Goal: Task Accomplishment & Management: Manage account settings

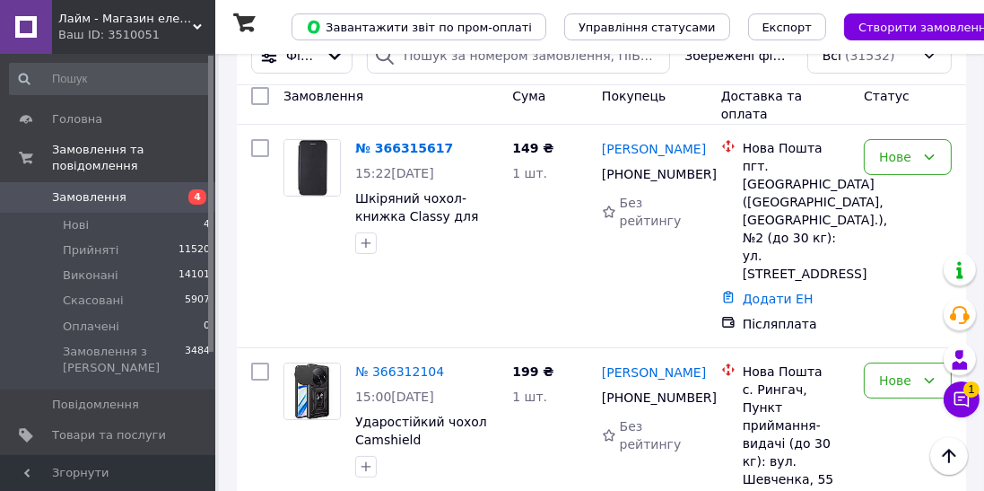
scroll to position [220, 0]
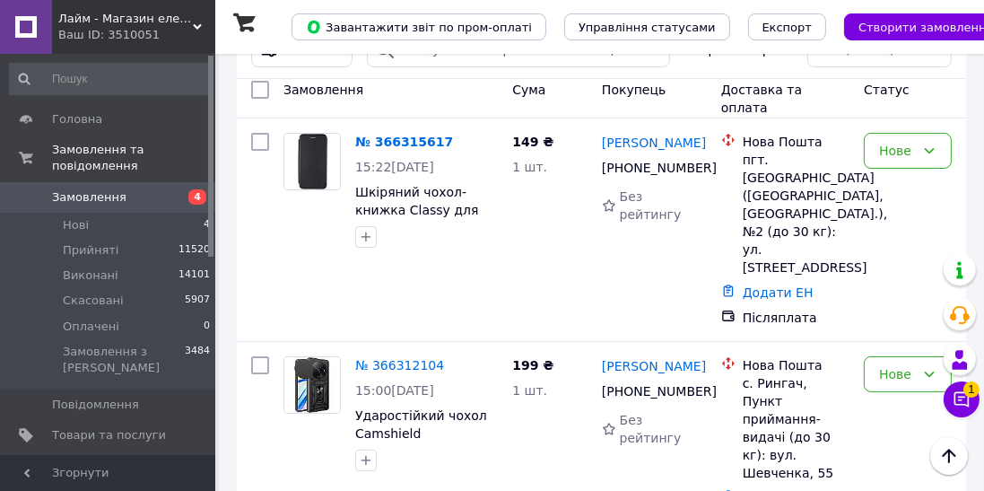
click at [413, 135] on link "№ 366315617" at bounding box center [404, 142] width 98 height 14
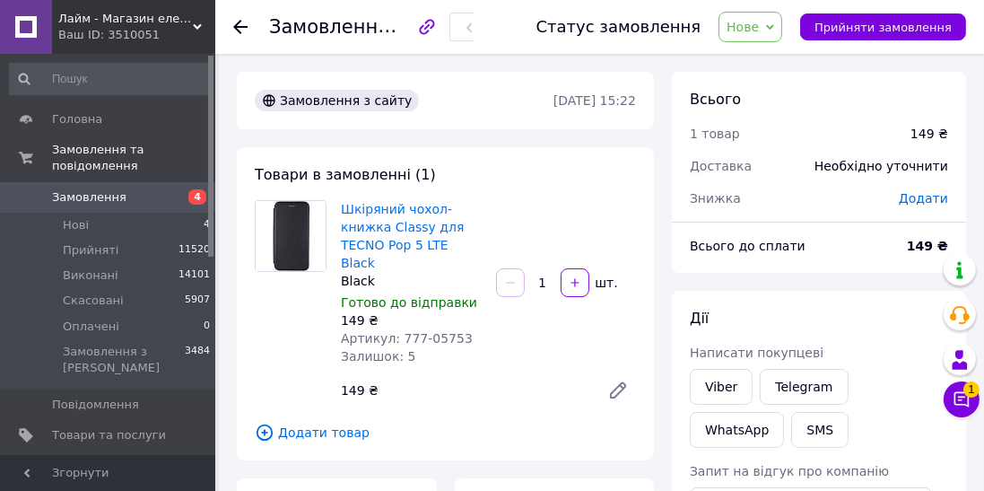
click at [703, 382] on link "Viber" at bounding box center [721, 387] width 63 height 36
click at [244, 26] on use at bounding box center [240, 27] width 14 height 14
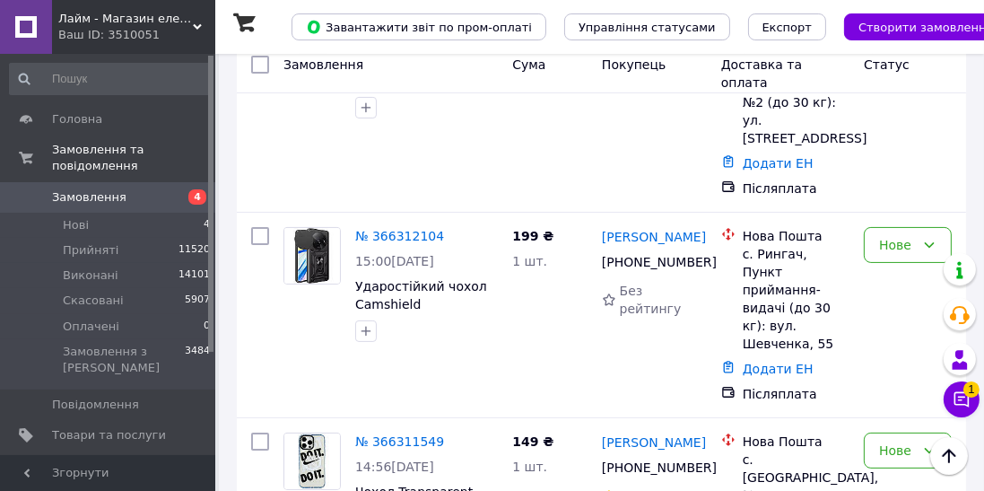
click at [388, 254] on span "15:00[DATE]" at bounding box center [394, 261] width 79 height 14
click at [393, 229] on link "№ 366312104" at bounding box center [399, 236] width 89 height 14
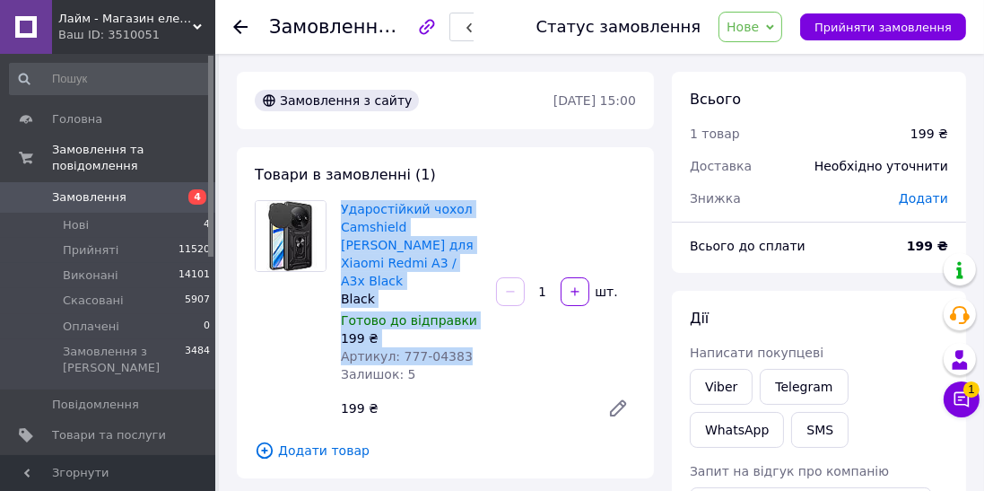
copy div "Ударостійкий чохол Camshield [PERSON_NAME] для Xiaomi Redmi A3 / A3x Black Blac…"
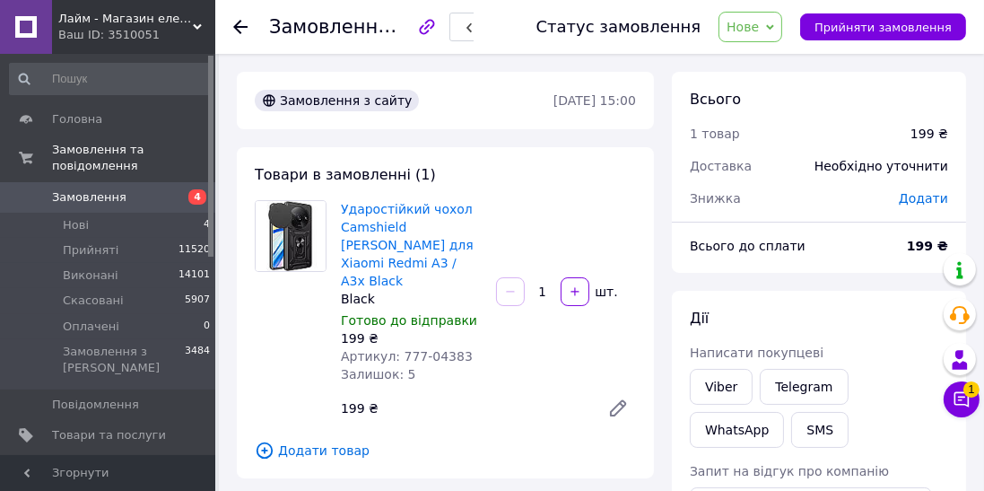
click at [730, 377] on link "Viber" at bounding box center [721, 387] width 63 height 36
click at [196, 213] on li "Нові 4" at bounding box center [110, 225] width 221 height 25
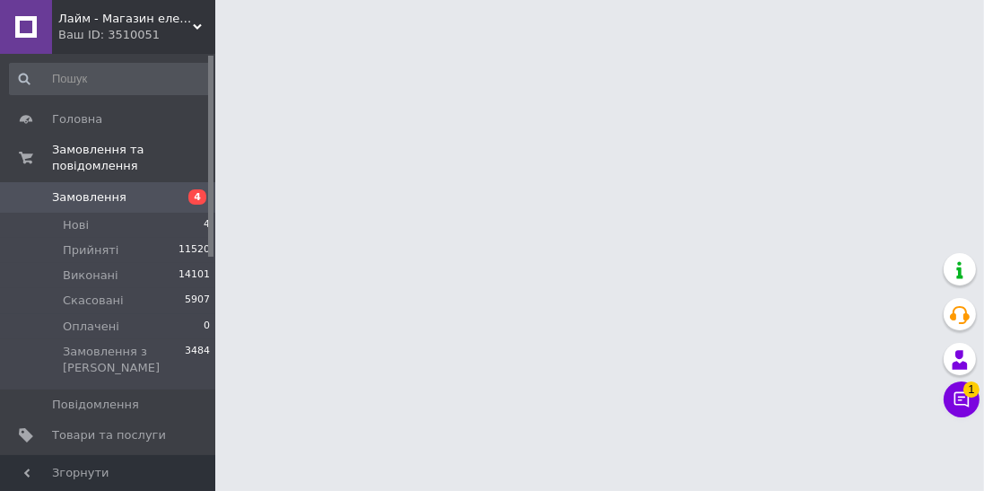
click at [198, 213] on li "Нові 4" at bounding box center [110, 225] width 221 height 25
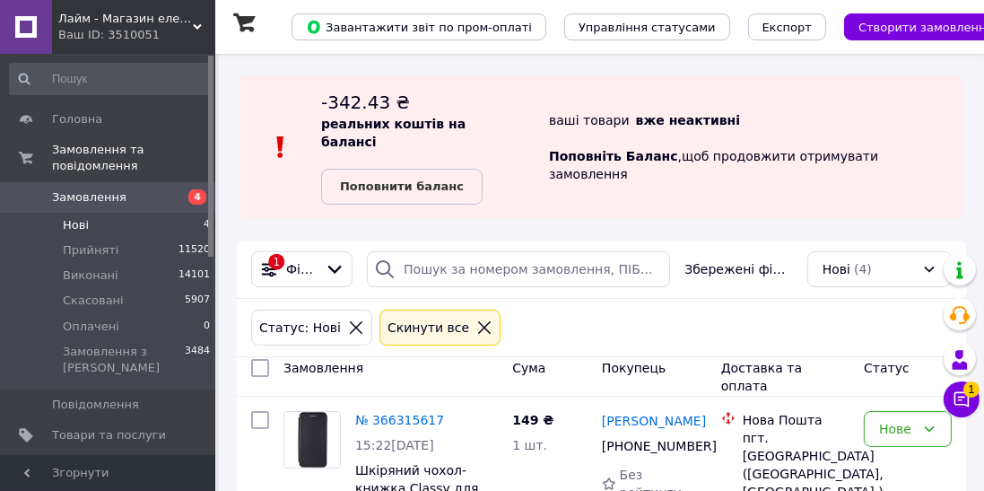
click at [176, 213] on li "Нові 4" at bounding box center [110, 225] width 221 height 25
click at [178, 213] on li "Нові 4" at bounding box center [110, 225] width 221 height 25
click at [181, 213] on li "Нові 4" at bounding box center [110, 225] width 221 height 25
click at [185, 213] on li "Нові 4" at bounding box center [110, 225] width 221 height 25
click at [192, 189] on span "4" at bounding box center [197, 196] width 18 height 15
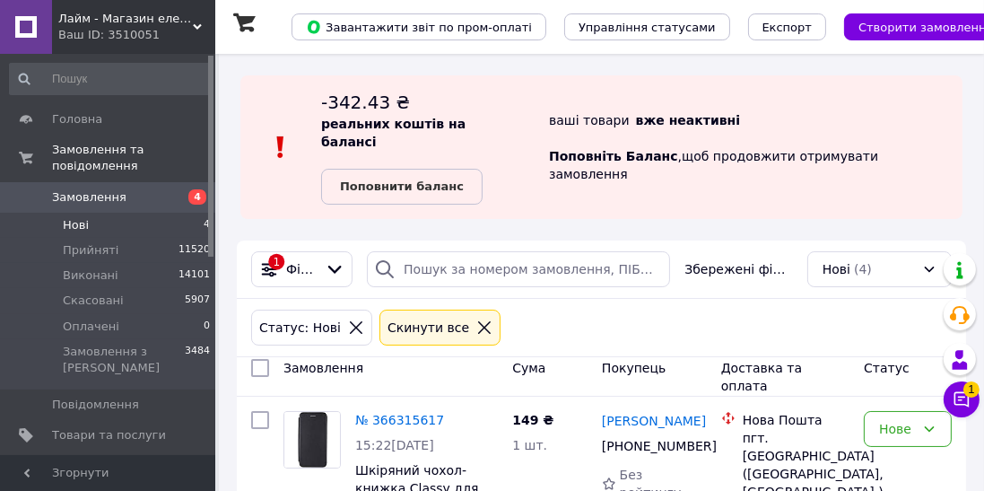
click at [187, 191] on link "Замовлення 4" at bounding box center [110, 197] width 221 height 31
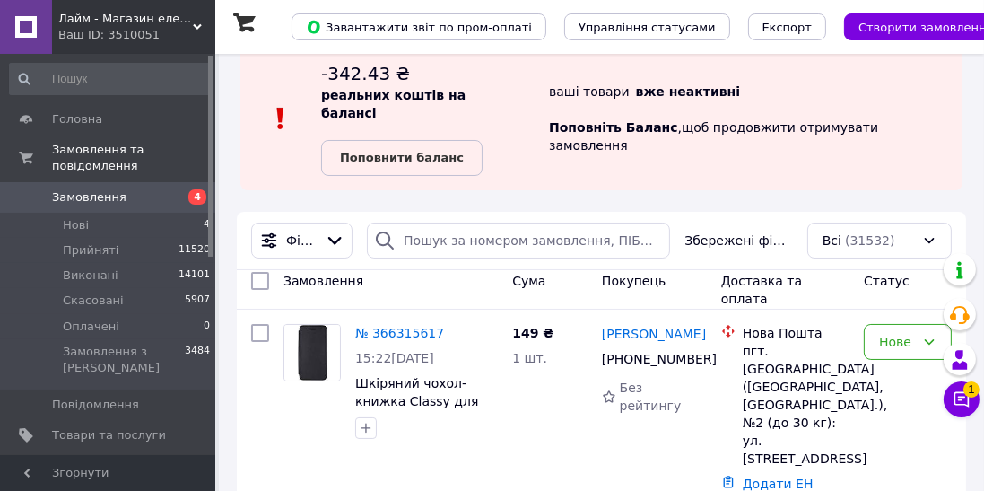
scroll to position [74, 0]
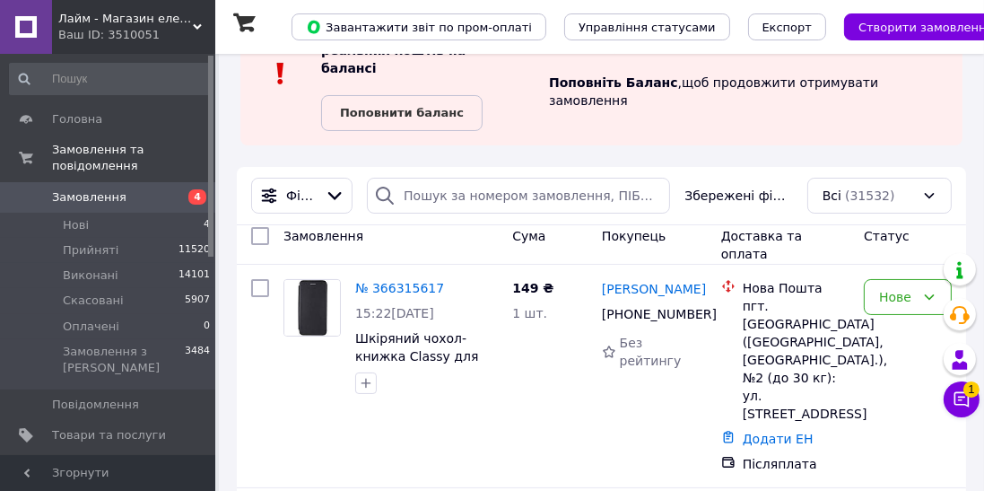
click at [398, 281] on link "№ 366315617" at bounding box center [399, 288] width 89 height 14
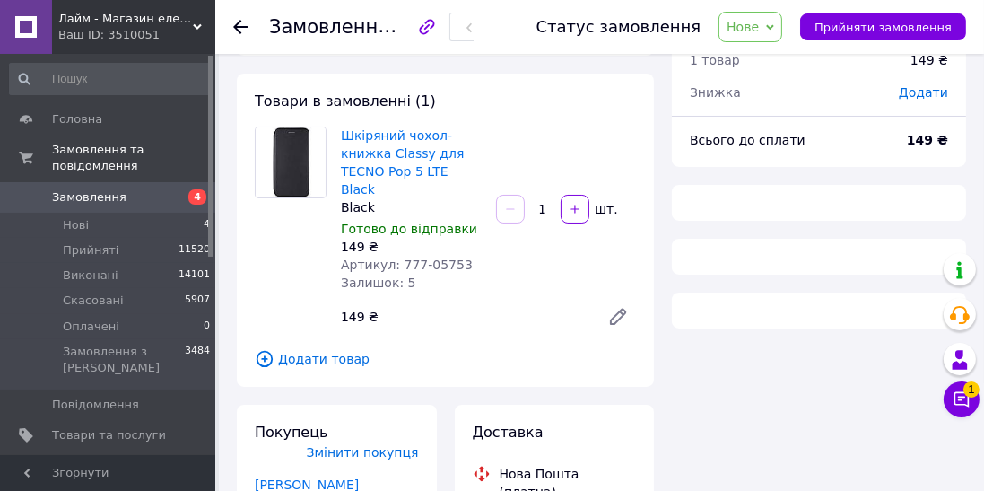
click at [757, 25] on span "Нове" at bounding box center [743, 27] width 32 height 14
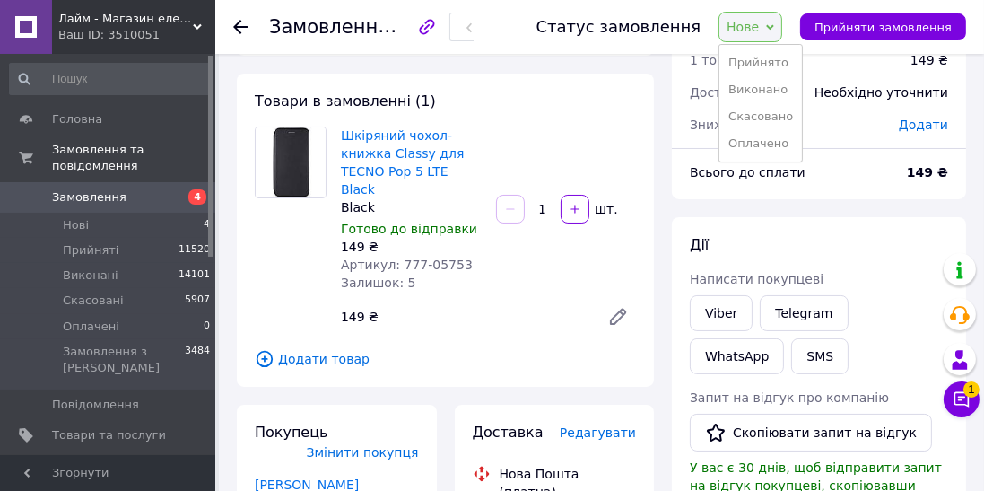
click at [780, 50] on li "Прийнято" at bounding box center [761, 62] width 83 height 27
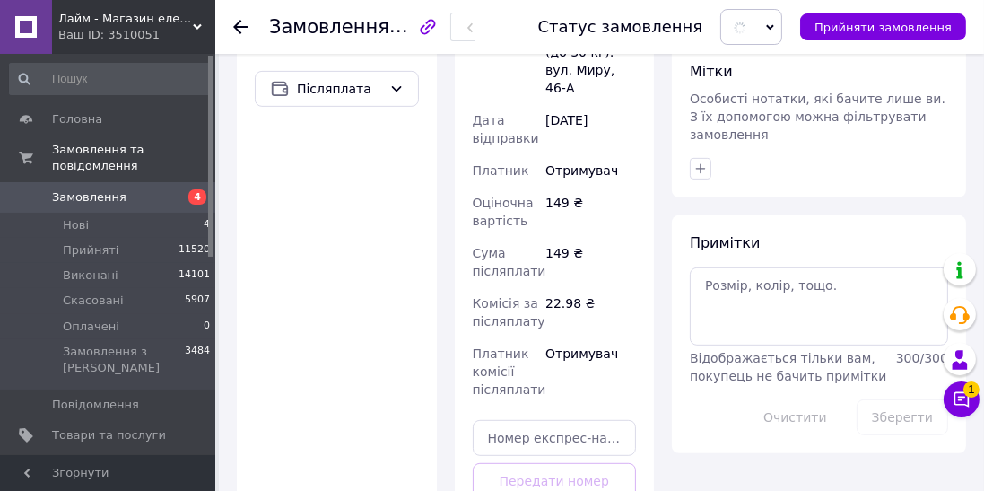
scroll to position [848, 0]
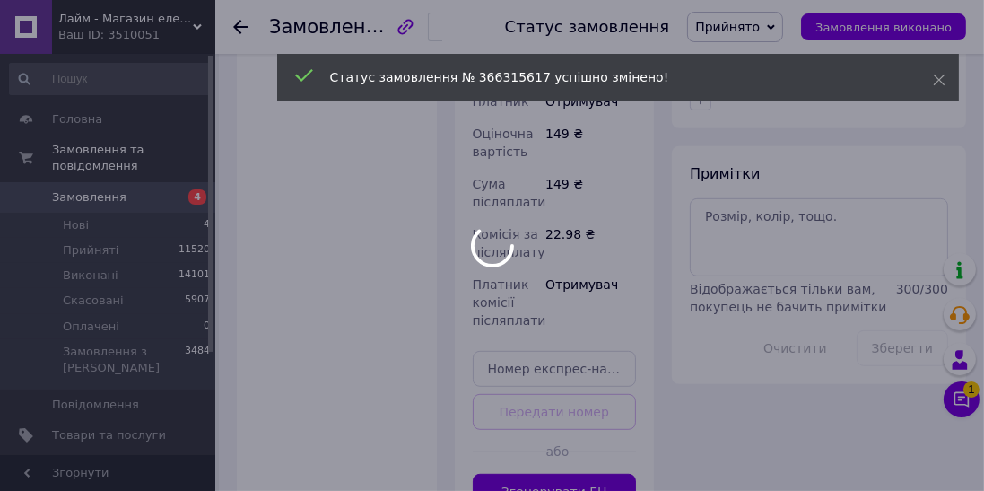
click at [578, 407] on div at bounding box center [492, 245] width 984 height 491
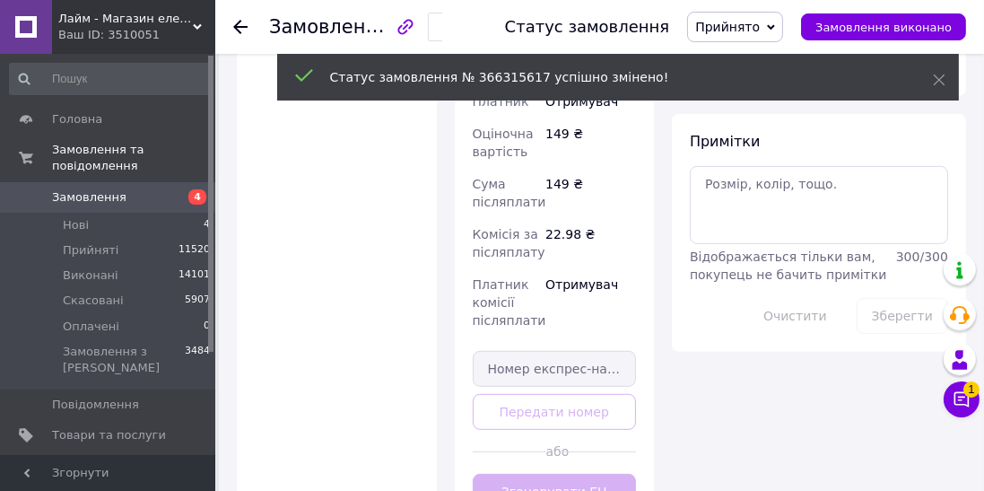
click at [594, 392] on div "Доставка Редагувати Нова Пошта (платна) Отримувач [PERSON_NAME] Телефон отримув…" at bounding box center [555, 78] width 164 height 861
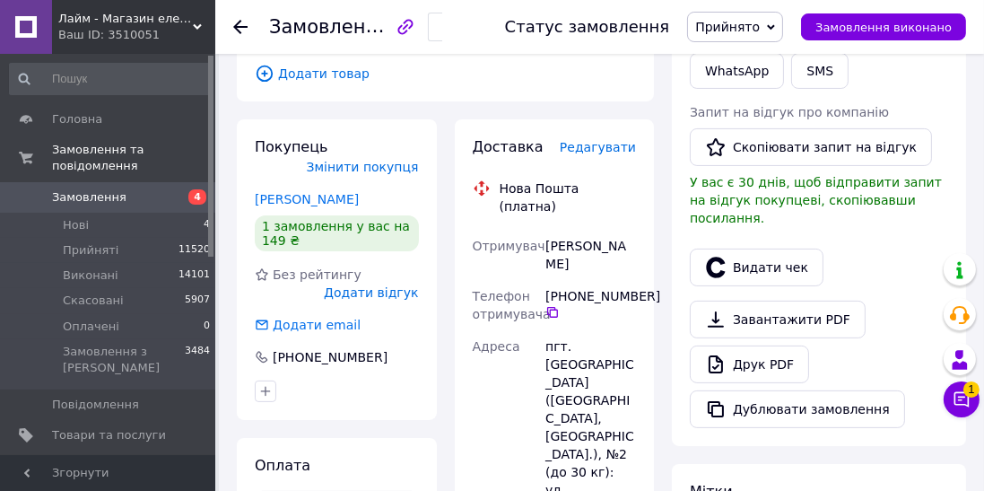
scroll to position [345, 0]
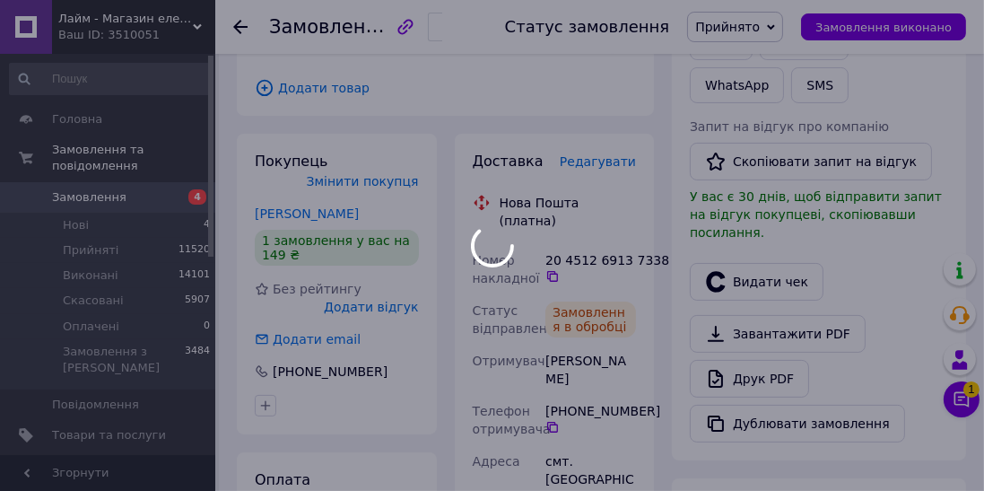
click at [556, 241] on div at bounding box center [492, 245] width 984 height 491
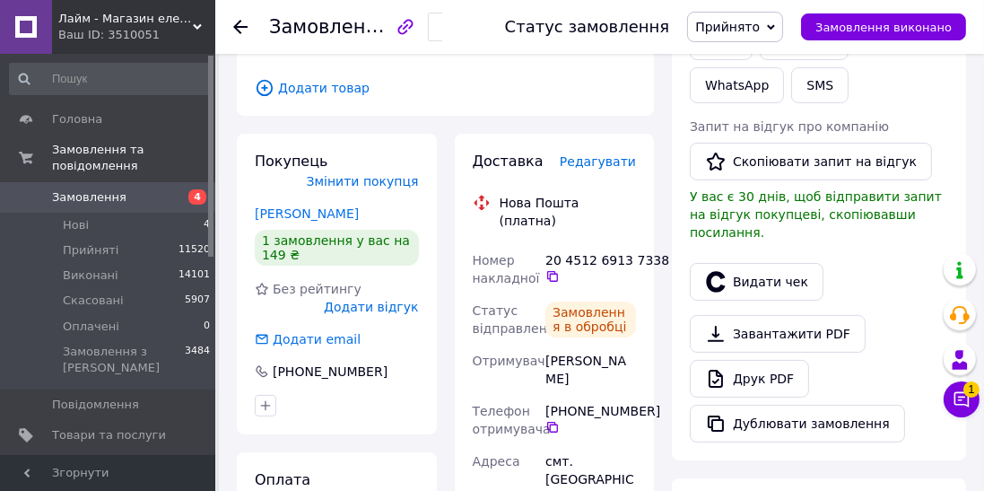
click at [553, 269] on icon at bounding box center [553, 276] width 14 height 14
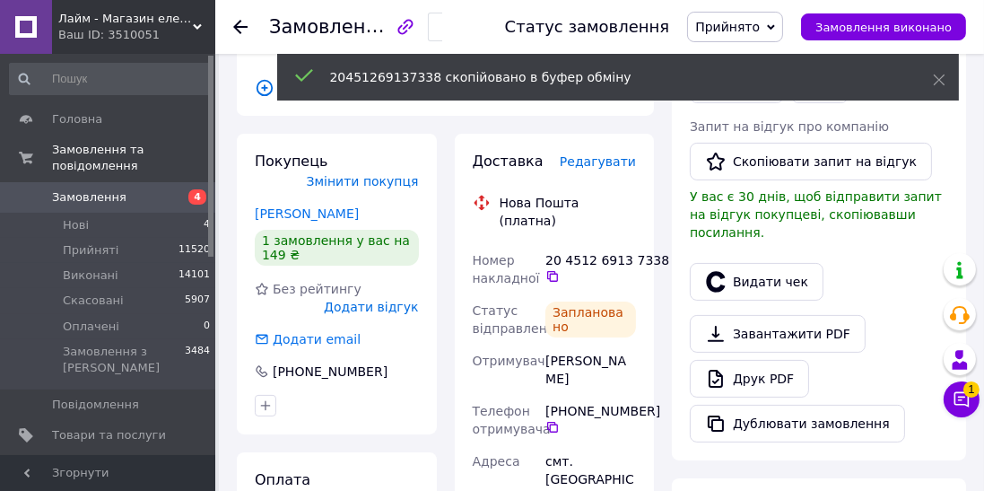
click at [724, 271] on icon "button" at bounding box center [715, 281] width 19 height 21
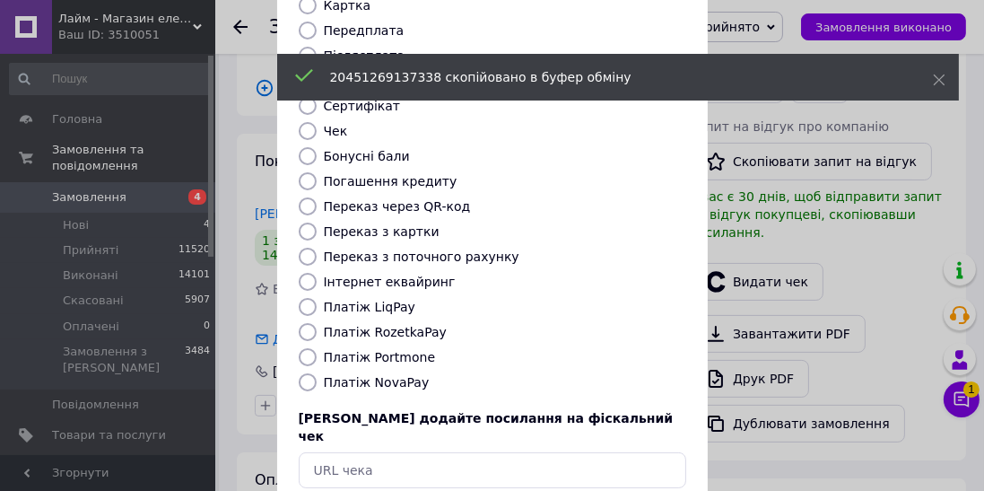
scroll to position [278, 0]
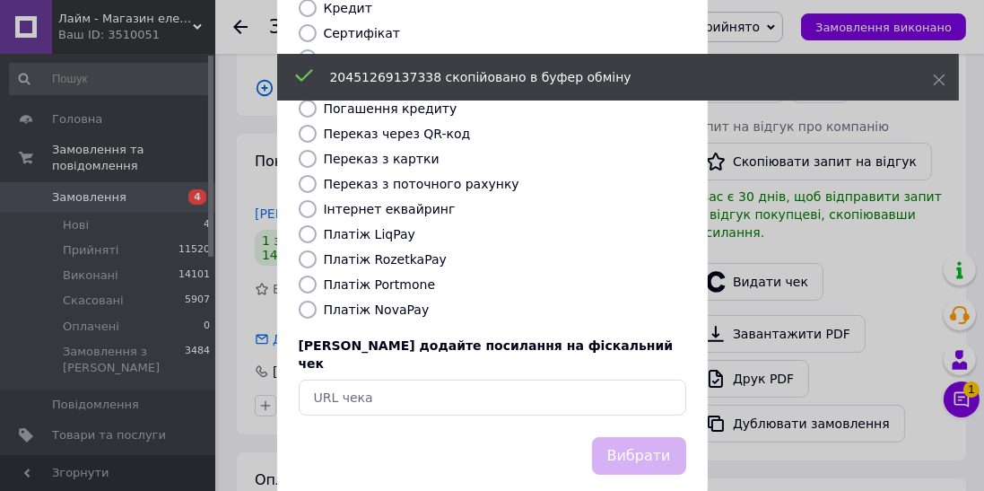
click at [357, 277] on label "Платіж Portmone" at bounding box center [380, 284] width 112 height 14
click at [317, 275] on input "Платіж Portmone" at bounding box center [308, 284] width 18 height 18
radio input "true"
click at [358, 302] on label "Платіж NovaPay" at bounding box center [377, 309] width 106 height 14
click at [317, 301] on input "Платіж NovaPay" at bounding box center [308, 310] width 18 height 18
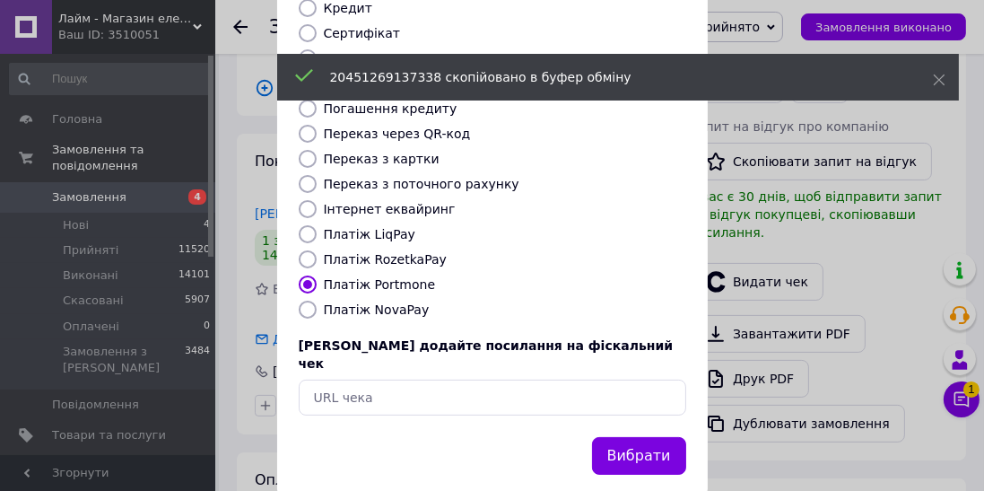
radio input "true"
click at [642, 437] on button "Вибрати" at bounding box center [639, 456] width 94 height 39
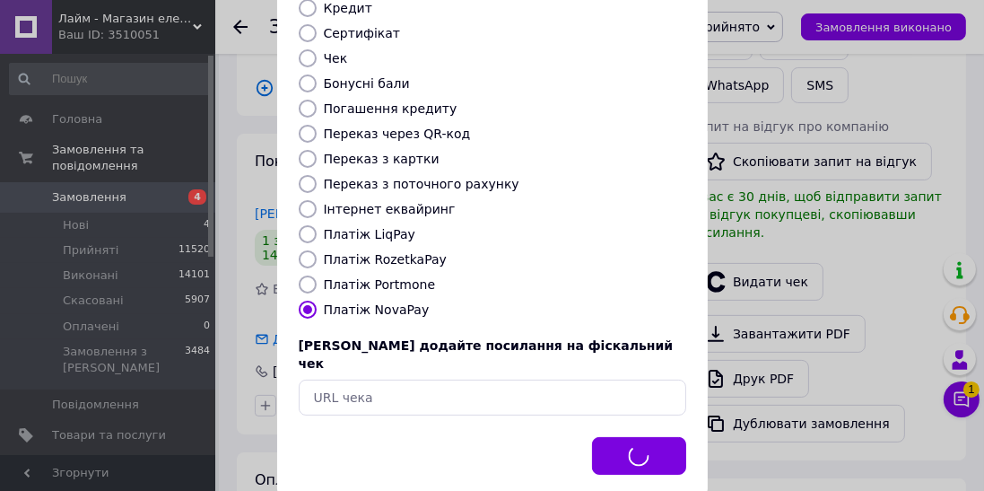
click at [924, 309] on div "Видати фіскальний чек Виберіть тип форми оплати, який буде вказаний у чеку Готі…" at bounding box center [492, 125] width 984 height 807
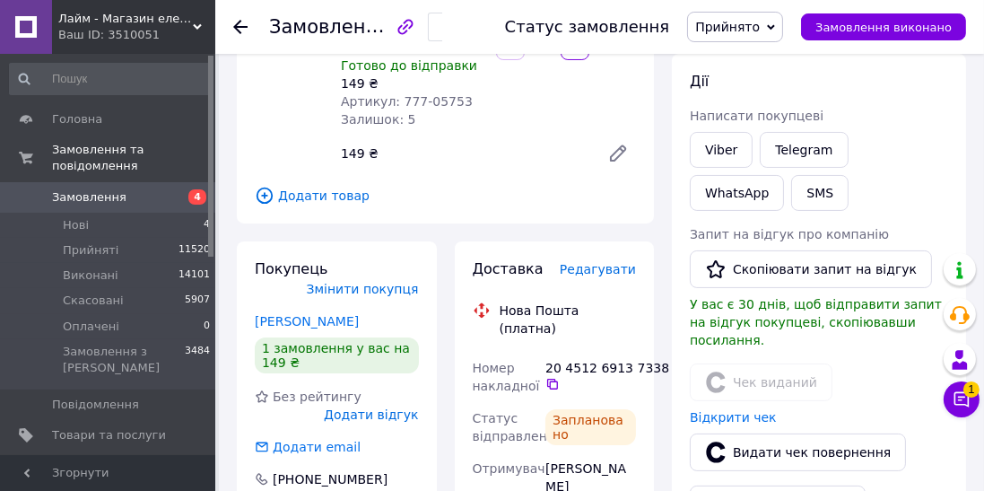
scroll to position [0, 0]
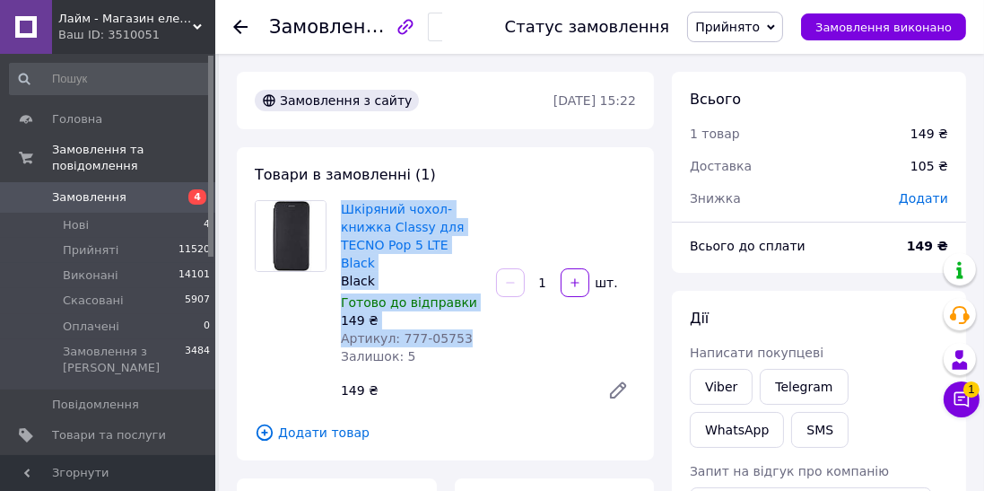
copy div "Шкіряний чохол-книжка Classy для TECNO Pop 5 LTE Black Black Готово до відправк…"
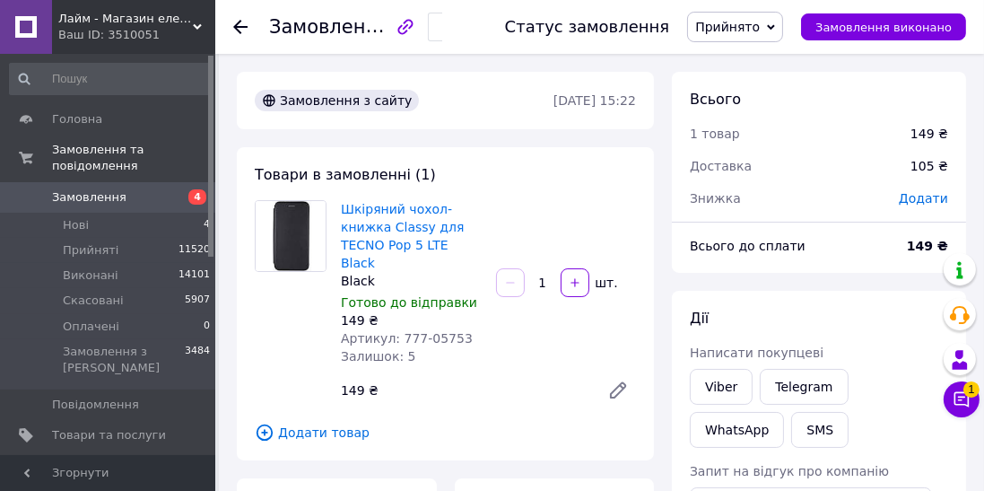
click at [235, 26] on use at bounding box center [240, 27] width 14 height 14
